Goal: Task Accomplishment & Management: Complete application form

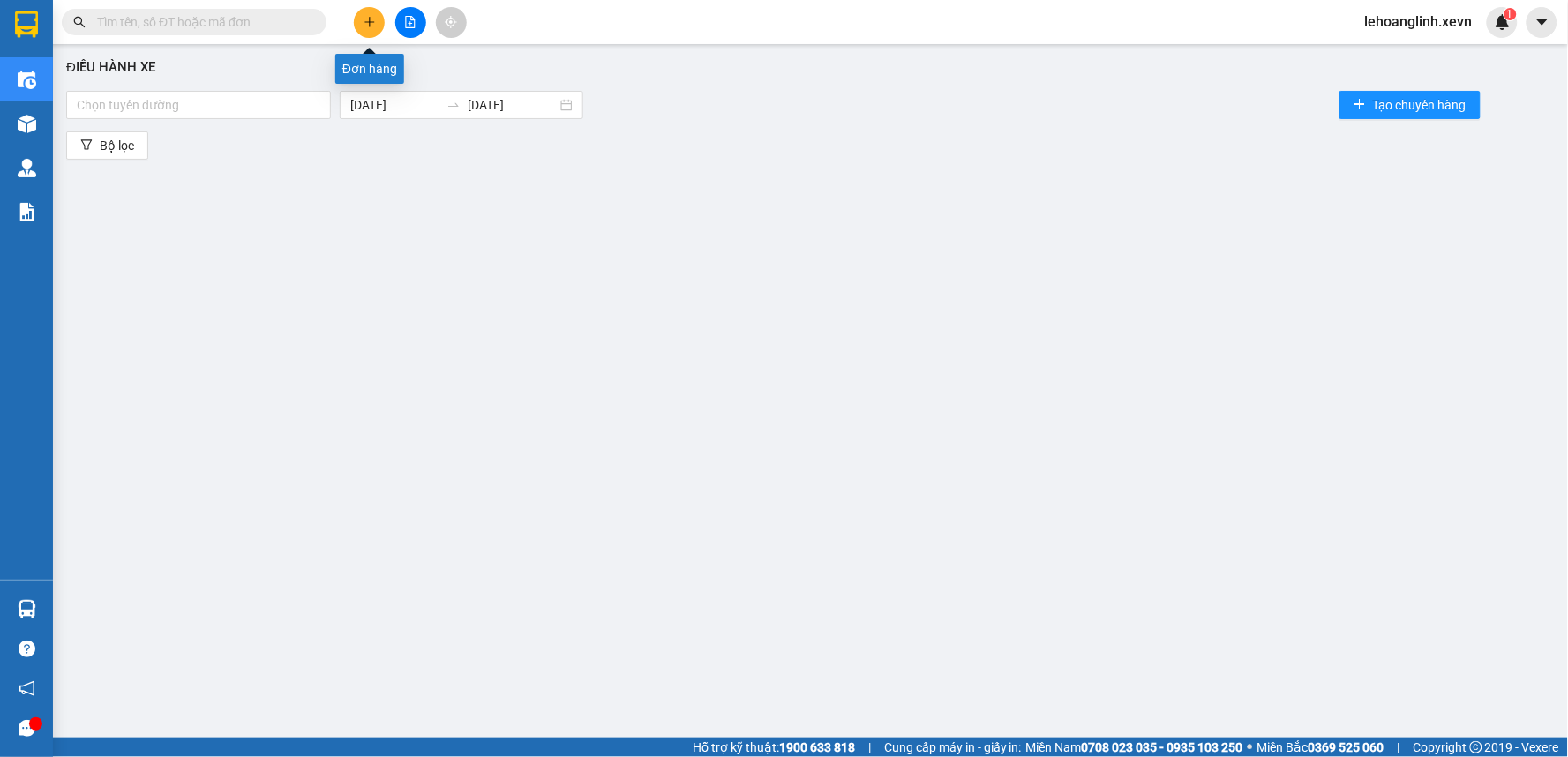
click at [365, 23] on icon "plus" at bounding box center [369, 21] width 13 height 13
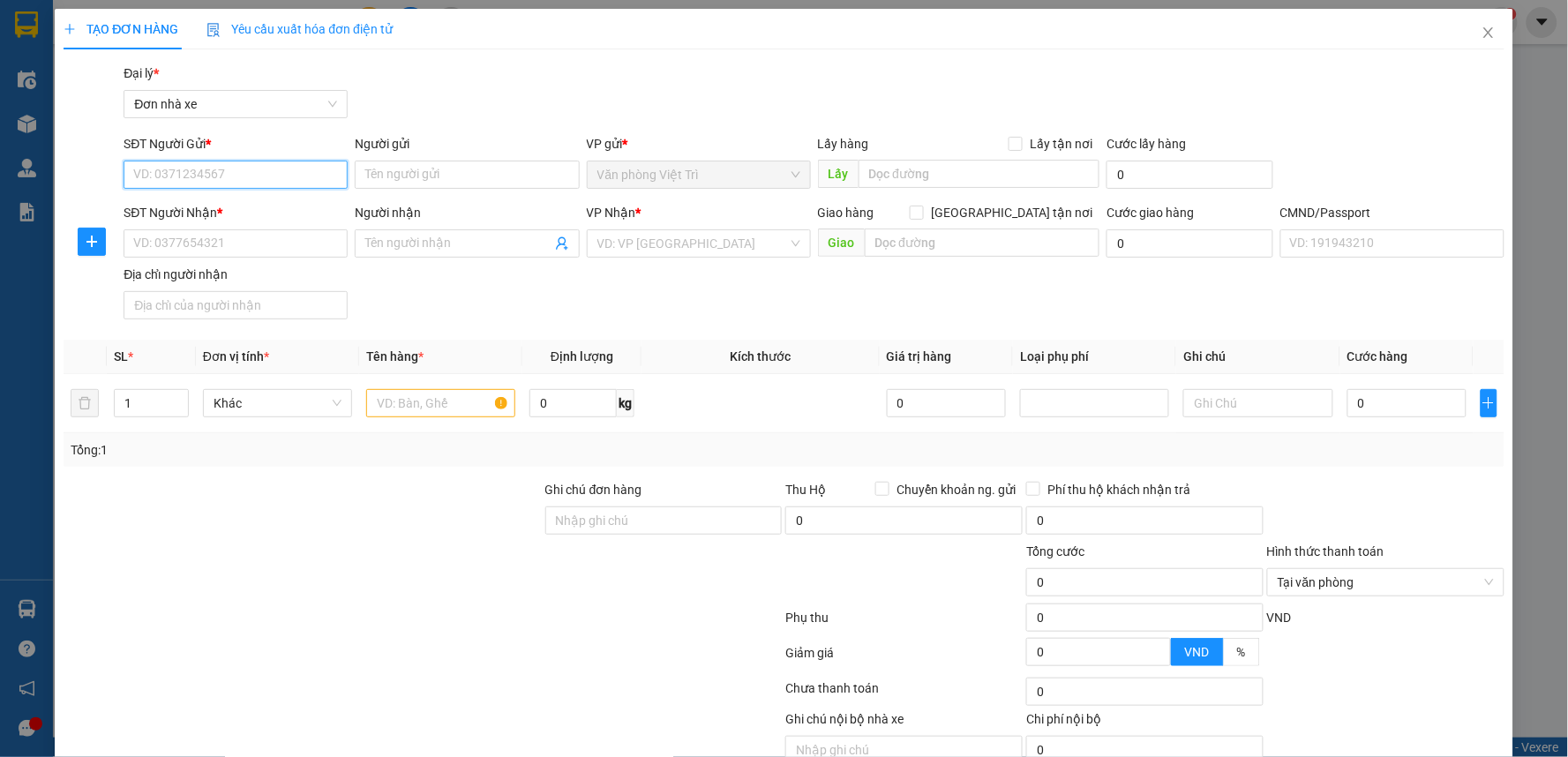
click at [275, 169] on input "SĐT Người Gửi *" at bounding box center [235, 175] width 224 height 28
type input "0349273616"
click at [424, 180] on input "Người gửi" at bounding box center [467, 175] width 224 height 28
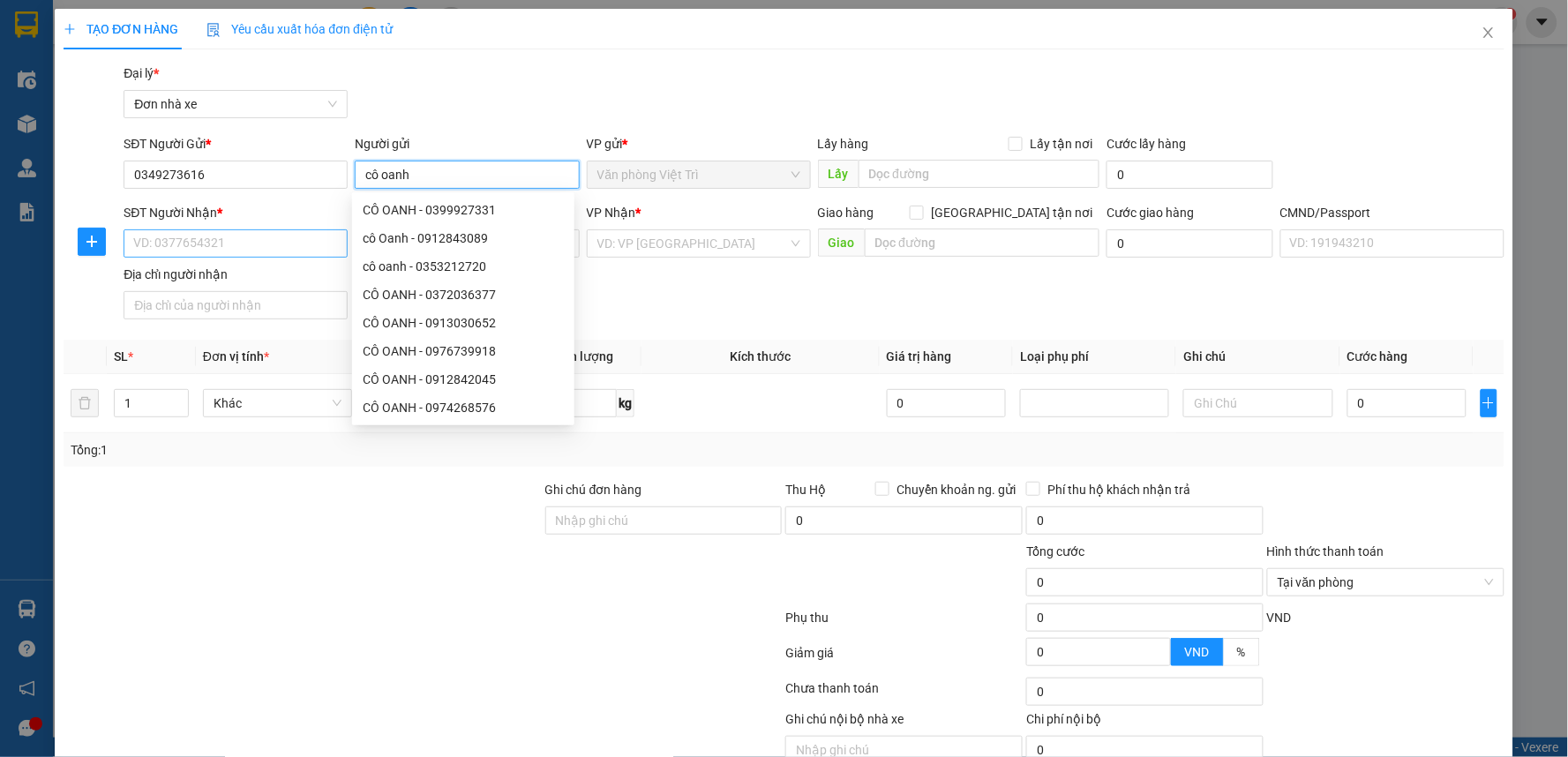
type input "cô oanh"
click at [276, 239] on input "SĐT Người Nhận *" at bounding box center [235, 243] width 224 height 28
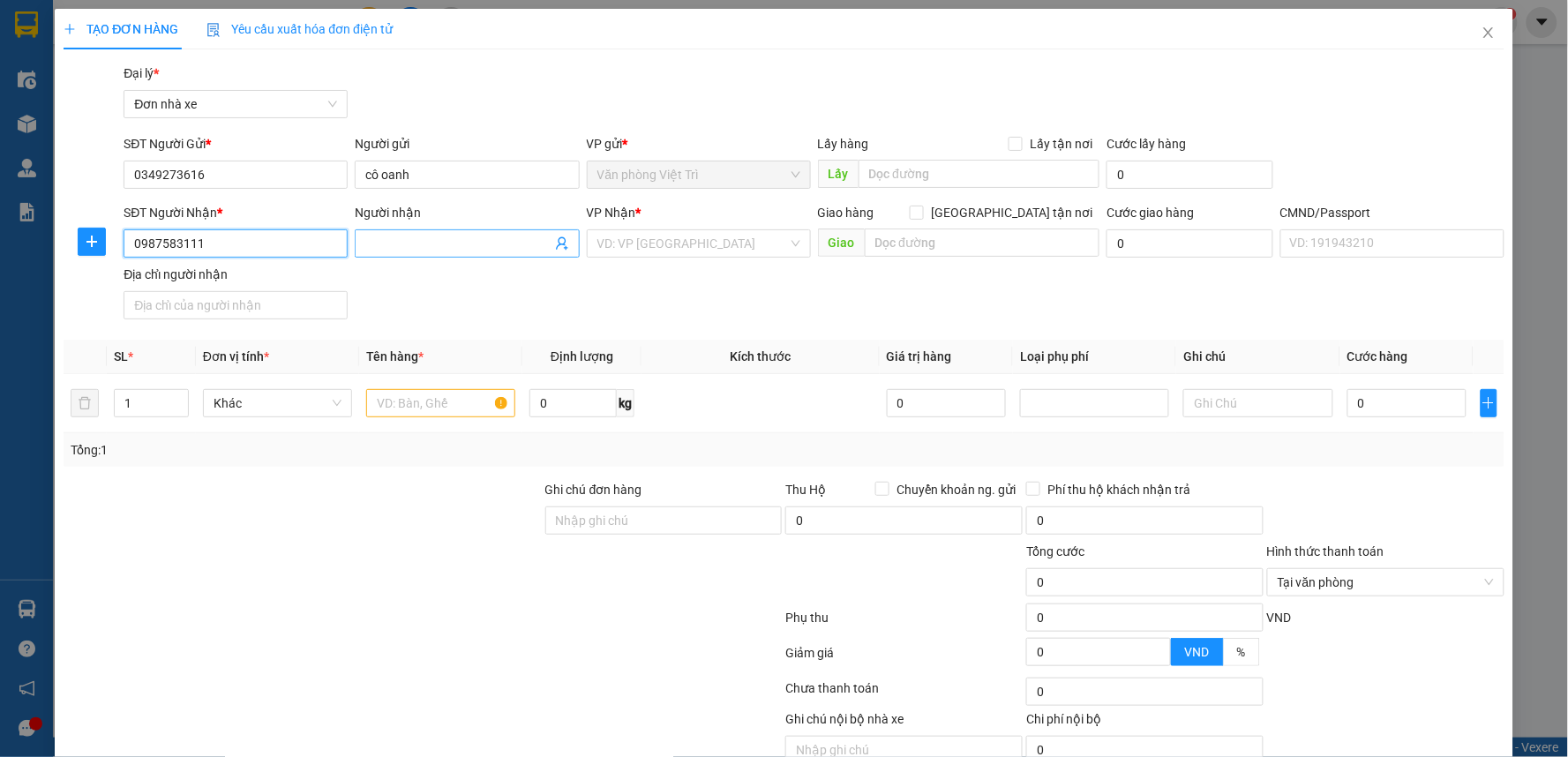
type input "0987583111"
click at [398, 240] on input "Người nhận" at bounding box center [458, 244] width 185 height 19
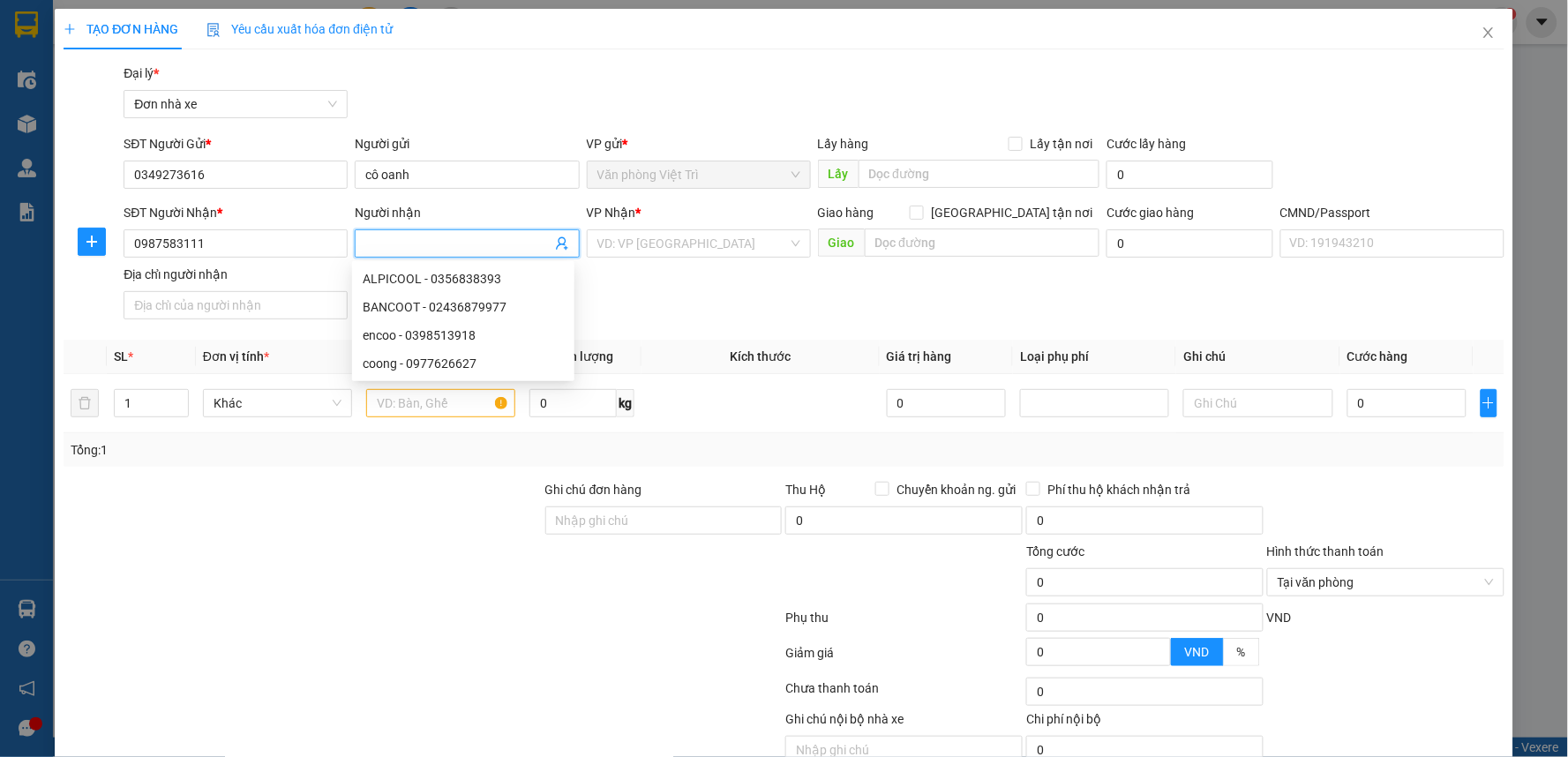
type input "d"
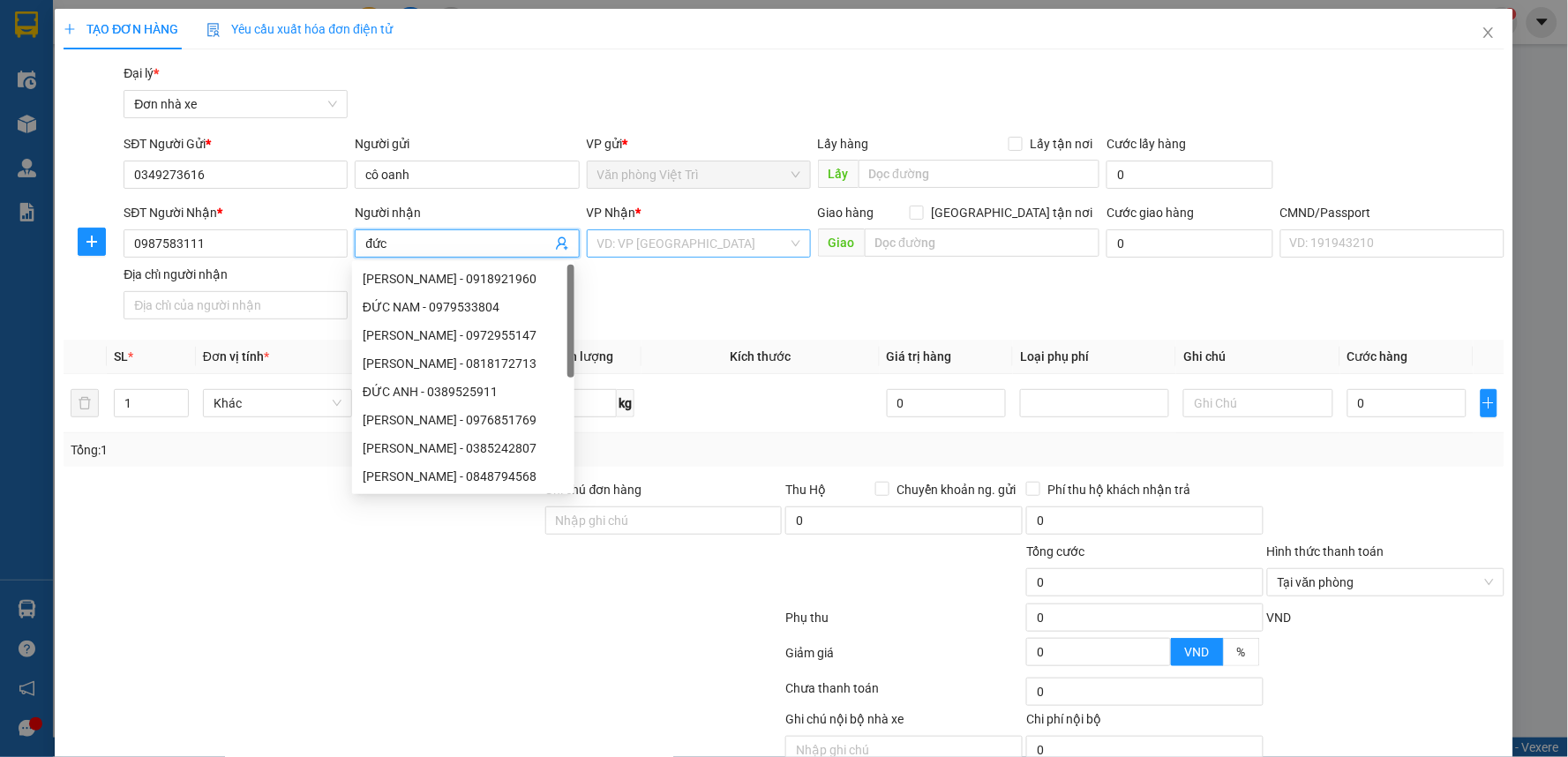
type input "đức"
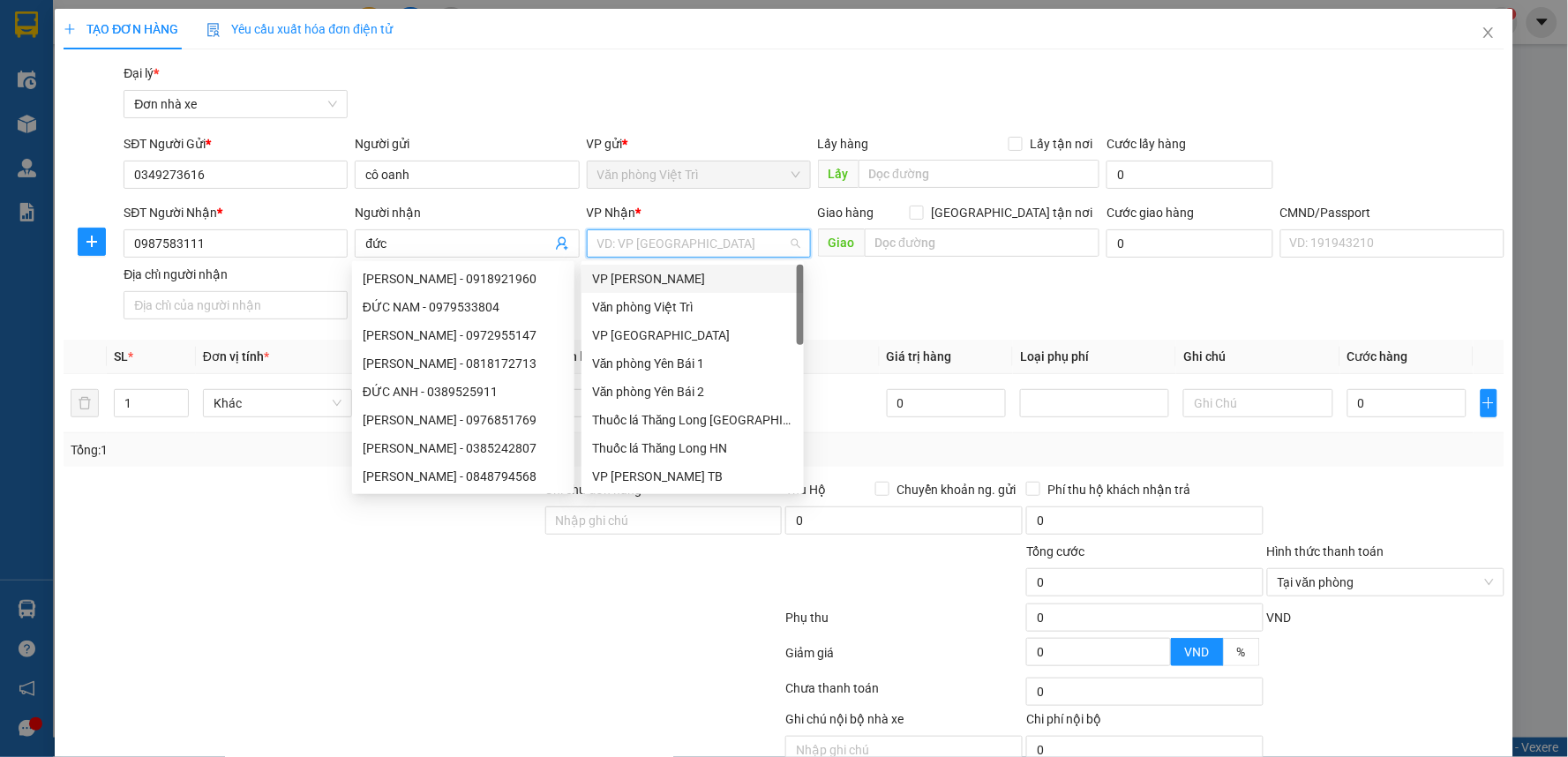
click at [707, 248] on input "search" at bounding box center [693, 243] width 191 height 26
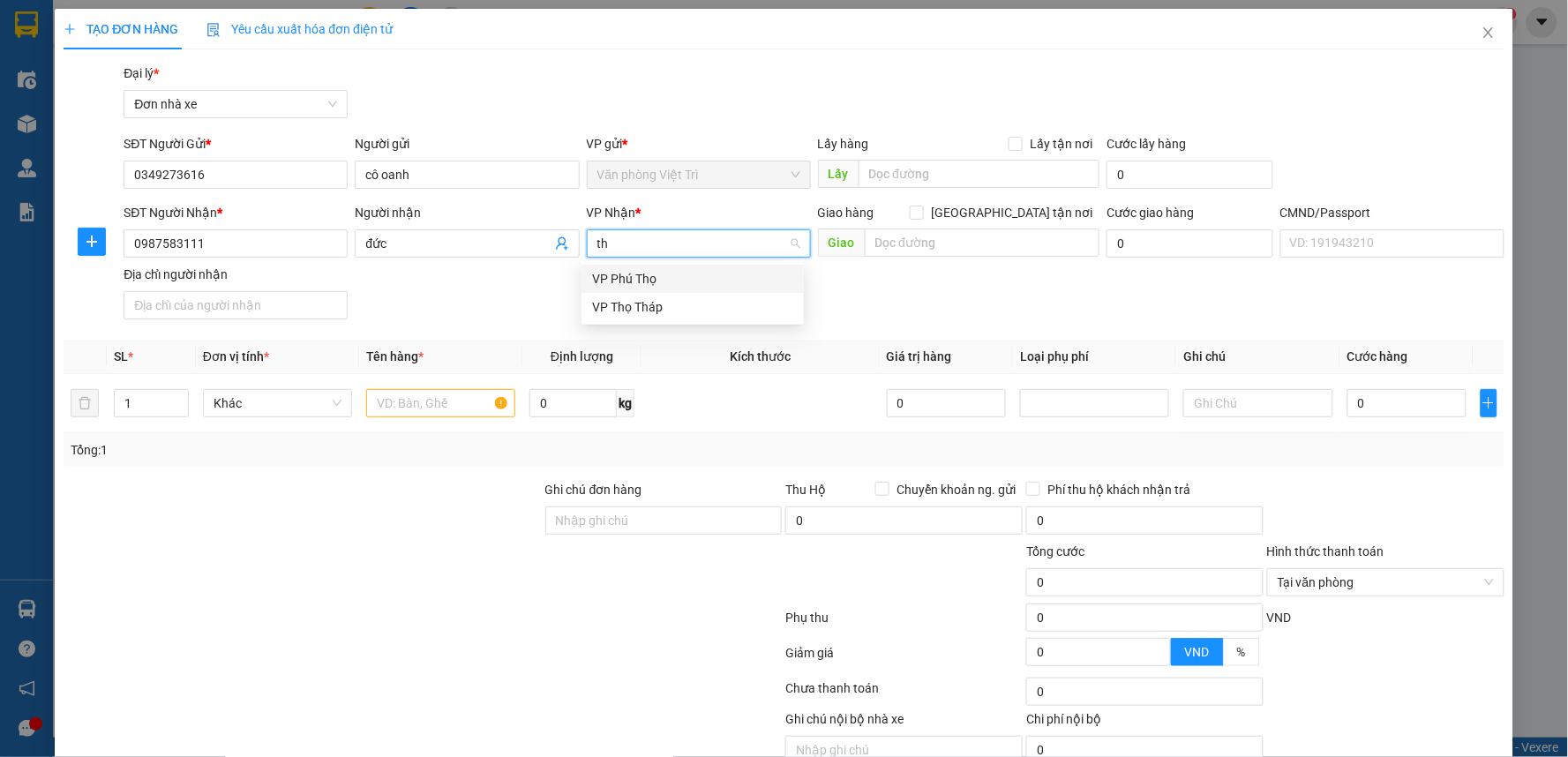
type input "thọ"
click at [686, 307] on div "VP Thọ Tháp" at bounding box center [692, 307] width 202 height 19
click at [446, 409] on input "text" at bounding box center [441, 403] width 149 height 28
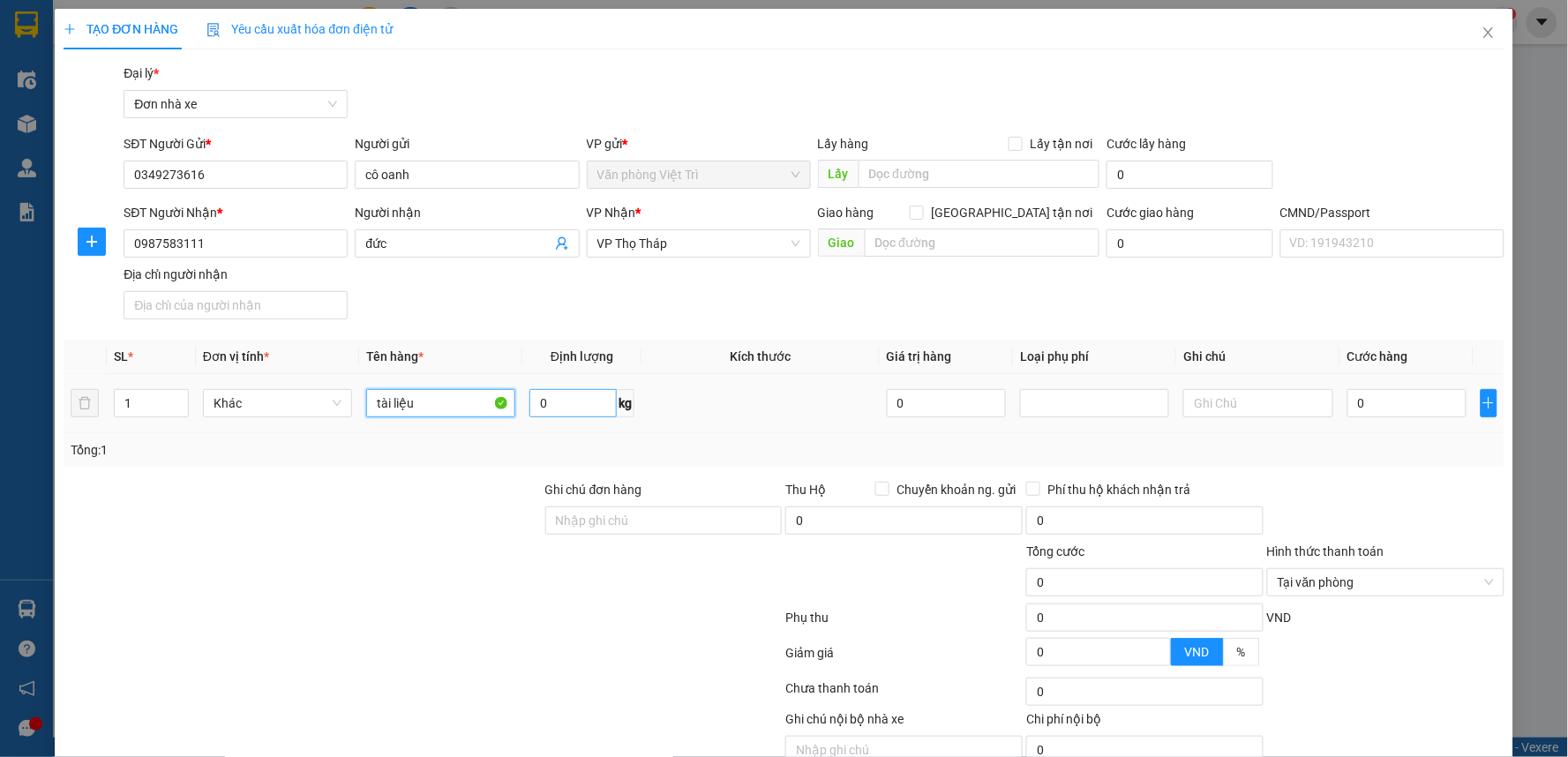
type input "tài liệu"
click at [579, 401] on input "0" at bounding box center [573, 403] width 88 height 28
type input "1"
click at [411, 604] on div at bounding box center [422, 621] width 722 height 36
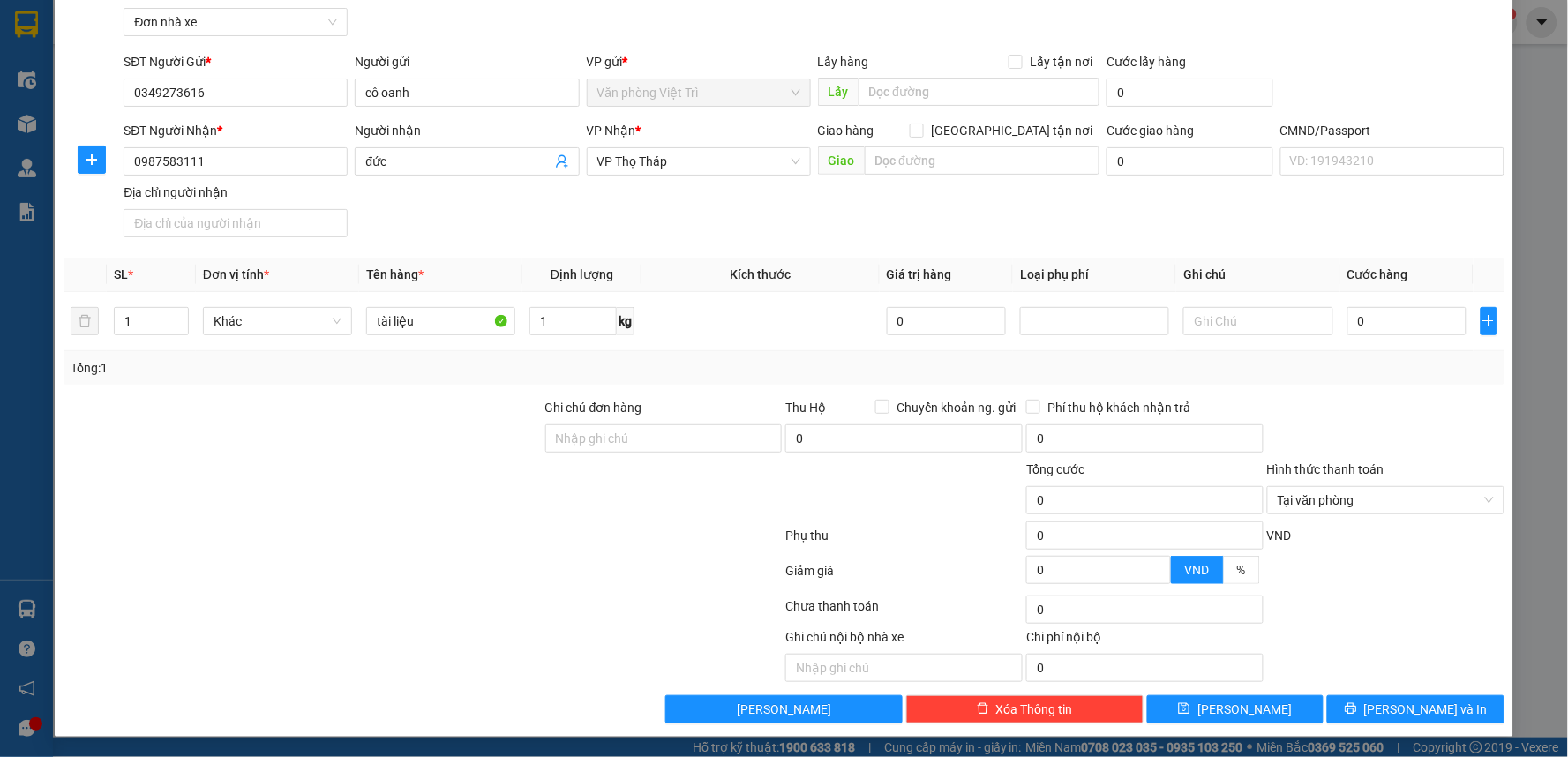
click at [1336, 460] on div "Hình thức thanh toán" at bounding box center [1386, 473] width 237 height 26
click at [1408, 307] on input "0" at bounding box center [1407, 320] width 120 height 28
type input "2"
type input "20"
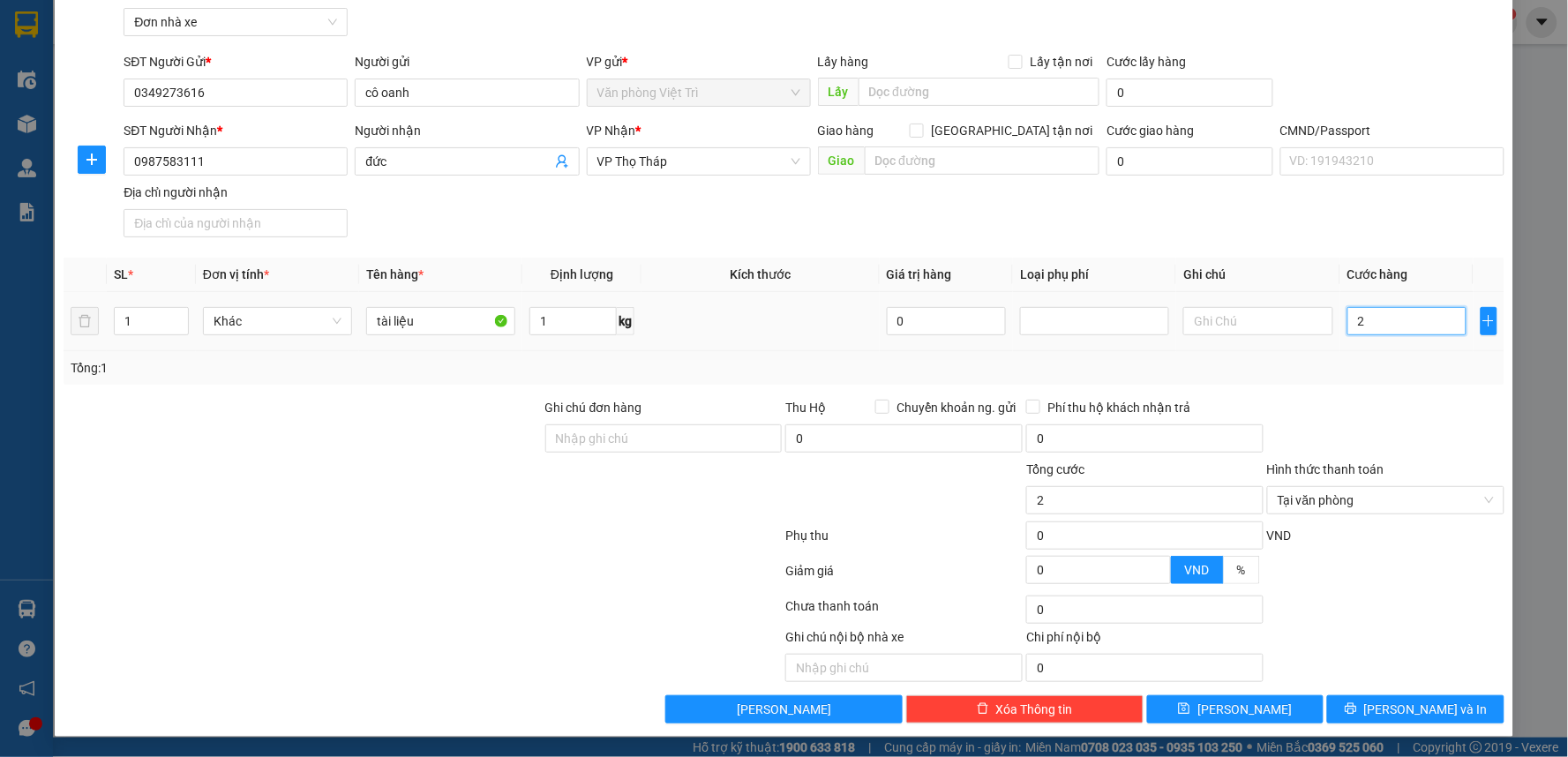
type input "20"
type input "200"
type input "2.000"
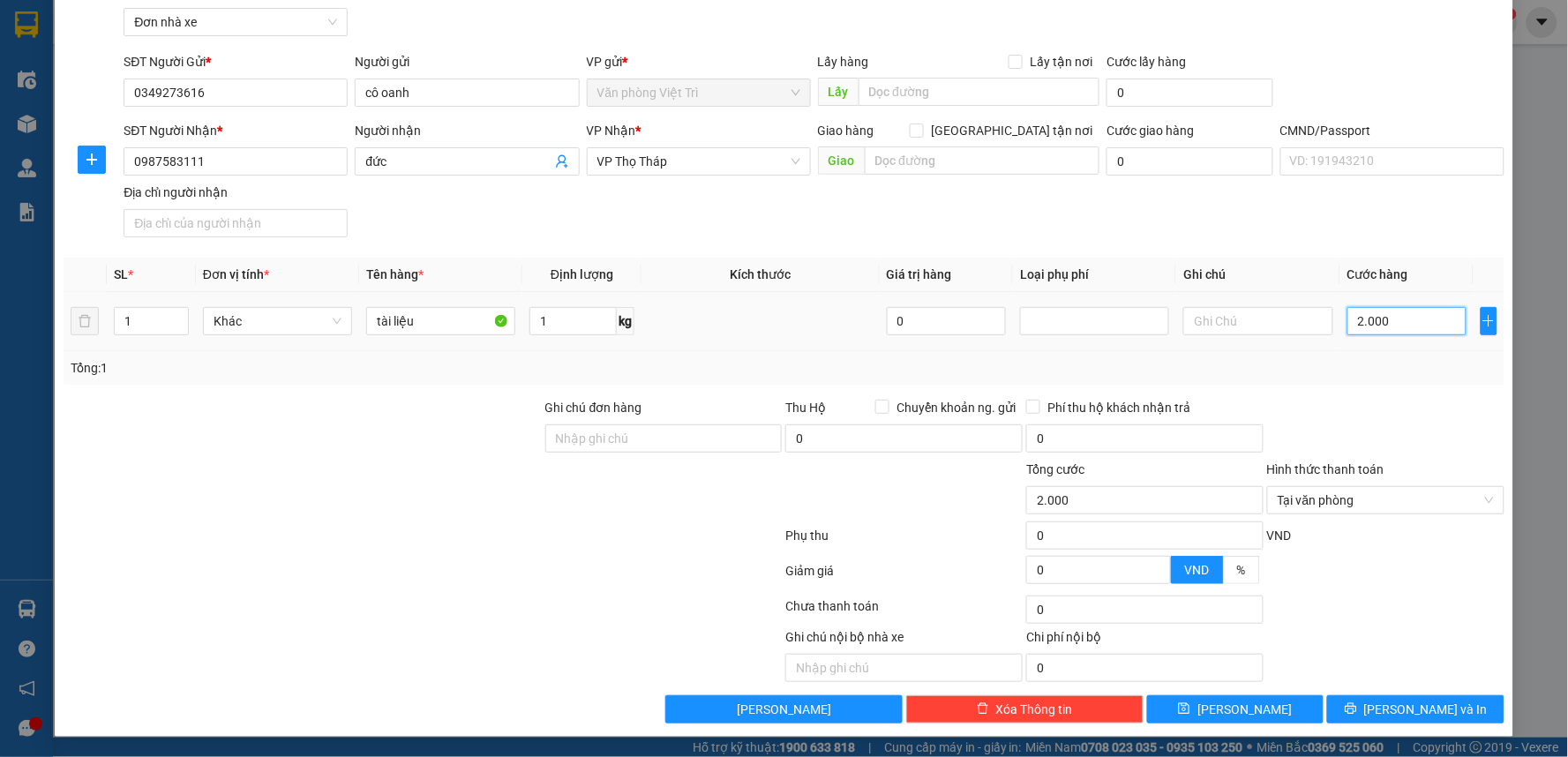
type input "20.000"
click at [1364, 701] on button "Lưu và In" at bounding box center [1416, 709] width 177 height 28
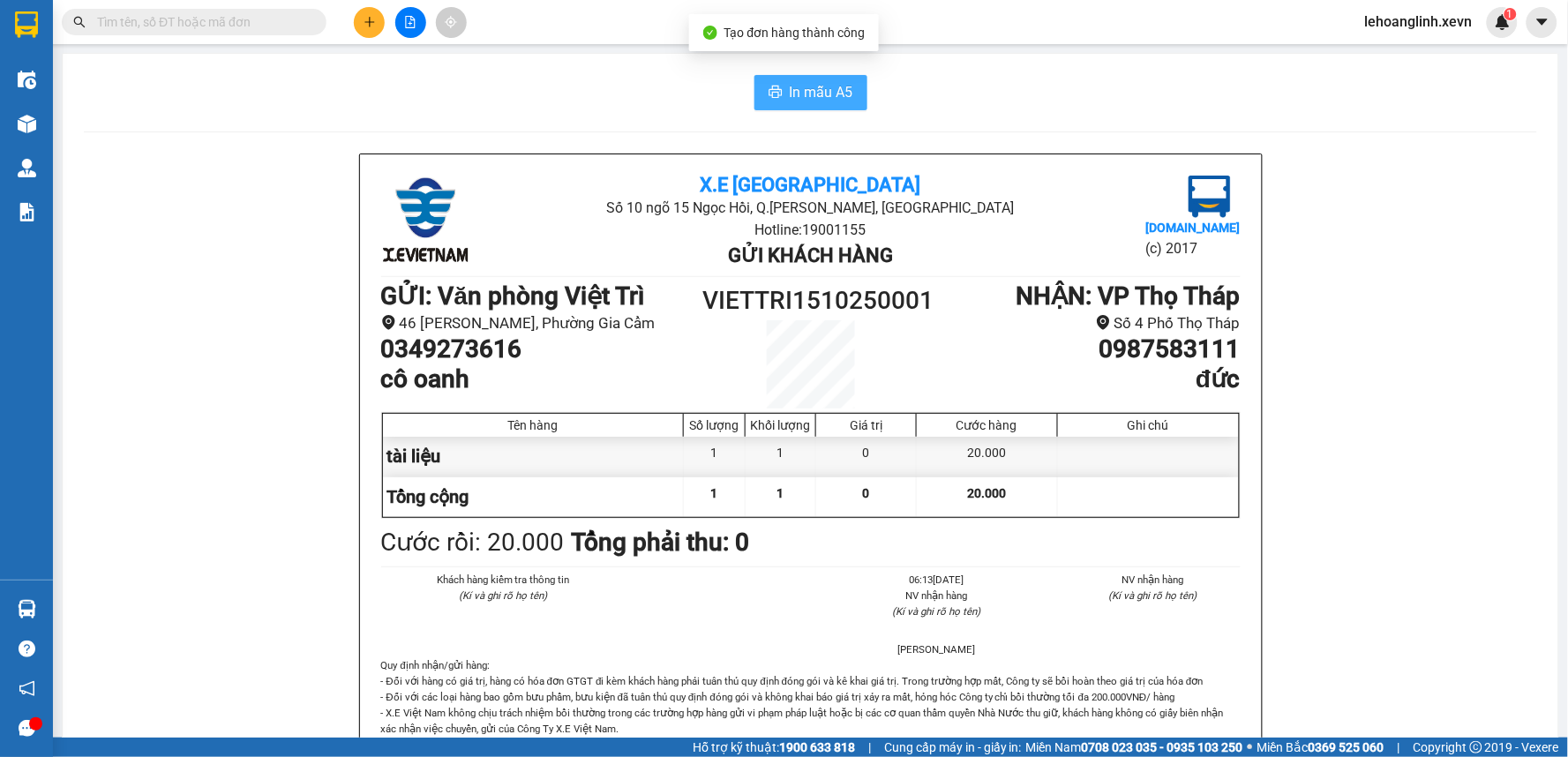
click at [803, 90] on span "In mẫu A5" at bounding box center [822, 92] width 64 height 22
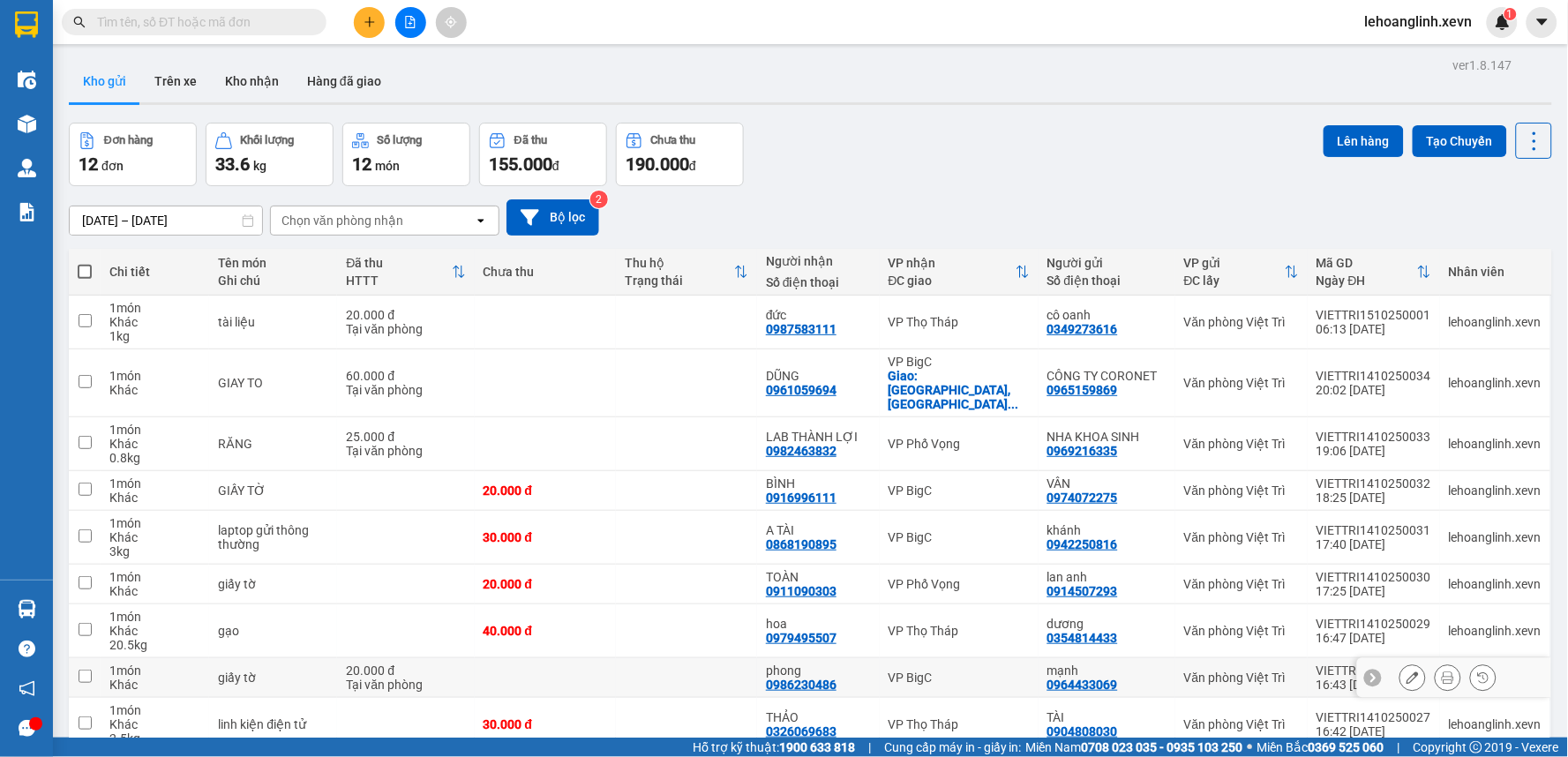
scroll to position [98, 0]
